Goal: Task Accomplishment & Management: Complete application form

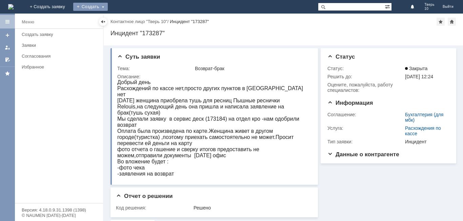
click at [108, 4] on div "Создать" at bounding box center [90, 7] width 35 height 8
click at [126, 19] on link "Заявка" at bounding box center [101, 20] width 52 height 8
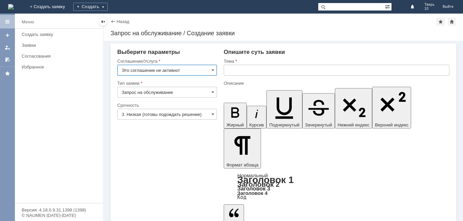
click at [215, 68] on input "Это соглашение не активно!" at bounding box center [167, 70] width 100 height 11
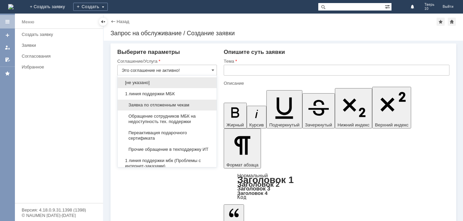
click at [173, 100] on div "Заявка по отложенным чекам" at bounding box center [167, 105] width 99 height 11
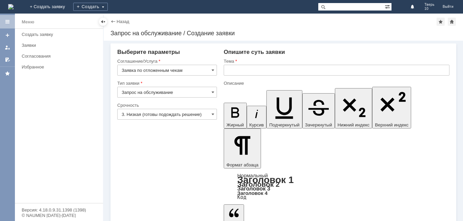
type input "Заявка по отложенным чекам"
click at [228, 77] on div at bounding box center [337, 78] width 226 height 5
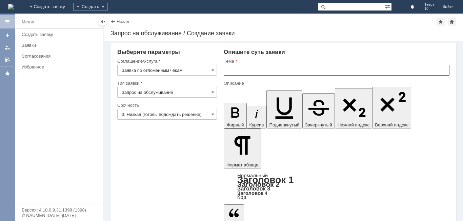
click at [228, 72] on input "text" at bounding box center [337, 70] width 226 height 11
type input "оч"
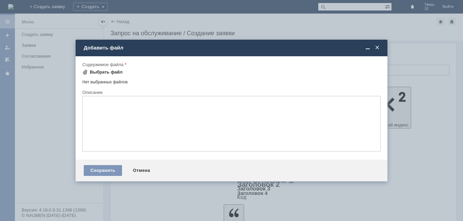
click at [102, 71] on div "Выбрать файл" at bounding box center [106, 72] width 33 height 5
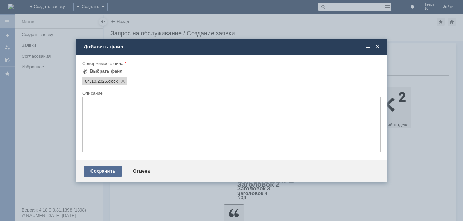
click at [96, 173] on div "Сохранить" at bounding box center [103, 171] width 38 height 11
